Goal: Register for event/course

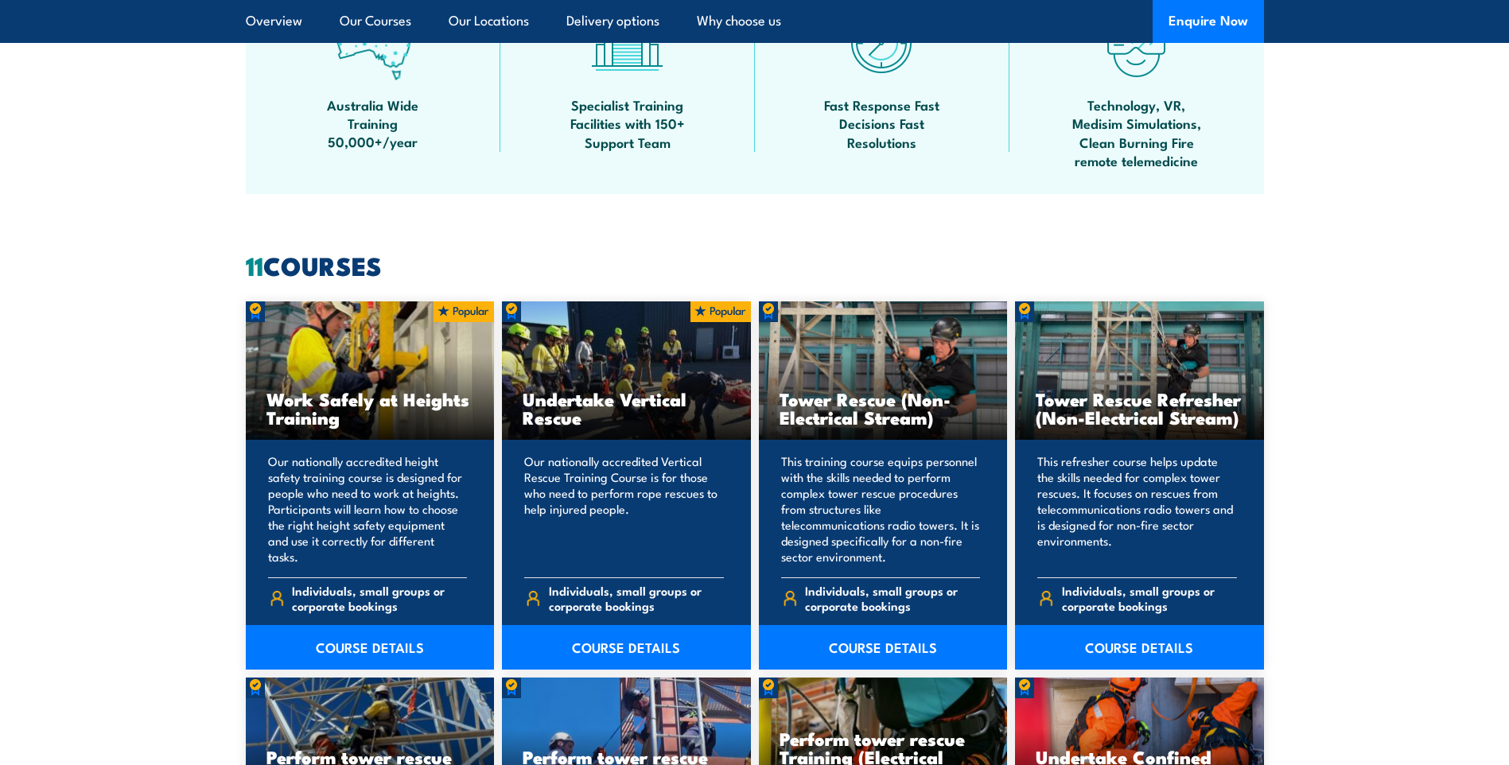
scroll to position [1113, 0]
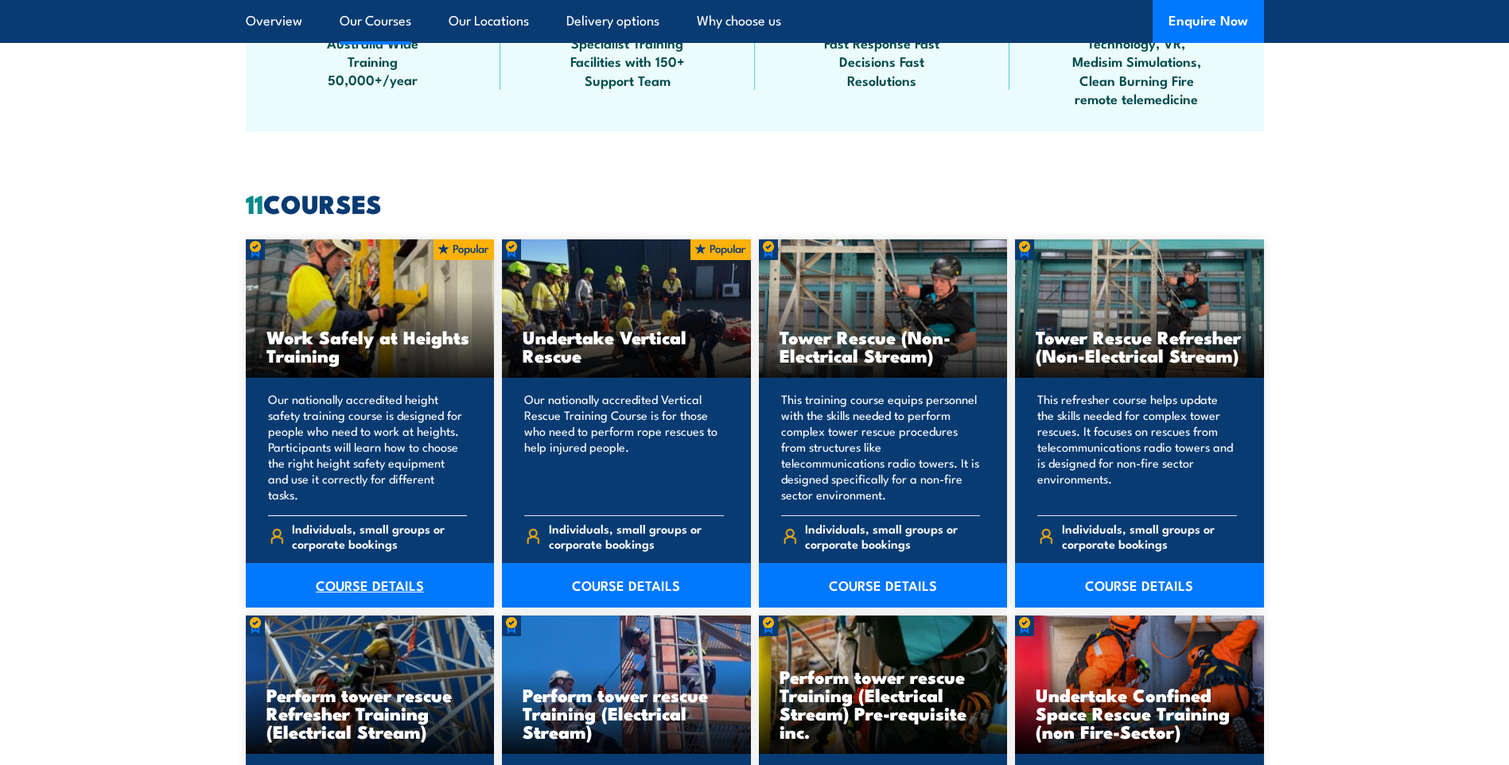
click at [360, 588] on link "COURSE DETAILS" at bounding box center [370, 585] width 249 height 45
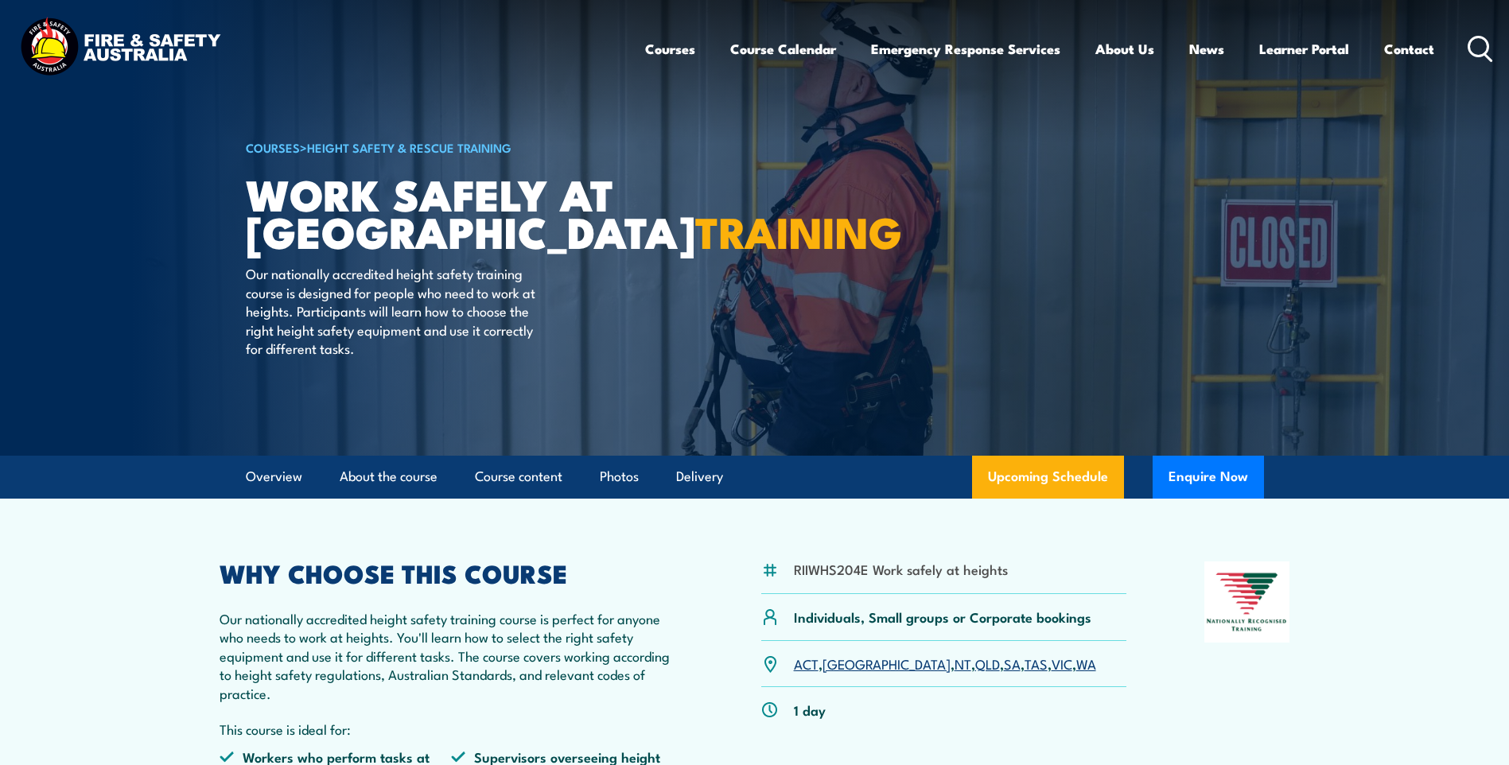
click at [833, 582] on div "RIIWHS204E Work safely at heights" at bounding box center [944, 577] width 366 height 33
drag, startPoint x: 794, startPoint y: 566, endPoint x: 1012, endPoint y: 567, distance: 217.9
click at [1012, 567] on div "RIIWHS204E Work safely at heights" at bounding box center [944, 577] width 366 height 33
drag, startPoint x: 1012, startPoint y: 567, endPoint x: 970, endPoint y: 571, distance: 42.3
copy li "RIIWHS204E Work safely at heights"
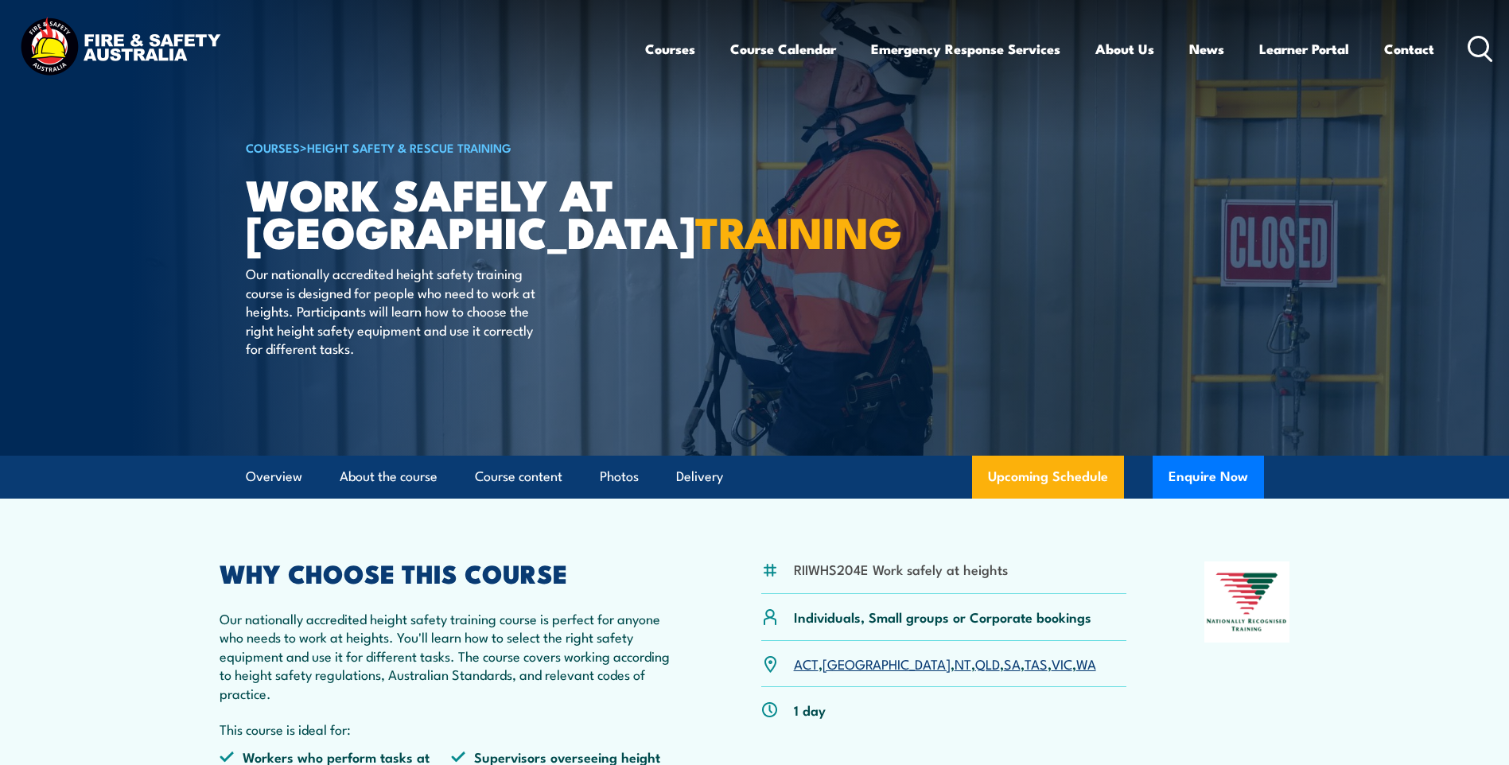
click at [733, 697] on div "RIIWHS204E Work safely at heights Individuals, Small groups or Corporate bookin…" at bounding box center [754, 703] width 1070 height 285
